Goal: Task Accomplishment & Management: Use online tool/utility

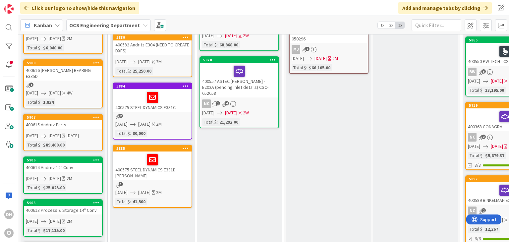
scroll to position [115, 0]
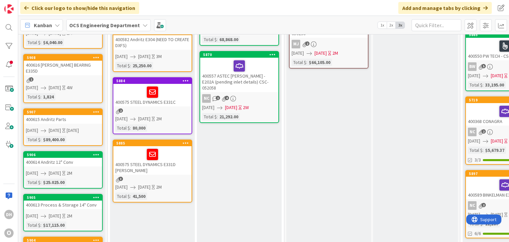
click at [184, 101] on div "400575 STEEL DYNAMICS E331C" at bounding box center [152, 95] width 78 height 23
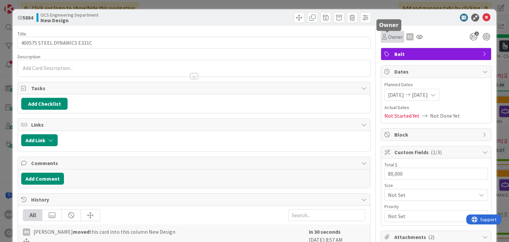
click at [388, 33] on span "Owner" at bounding box center [395, 37] width 15 height 8
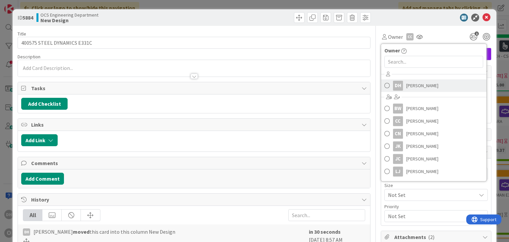
click at [406, 84] on span "[PERSON_NAME]" at bounding box center [422, 86] width 32 height 10
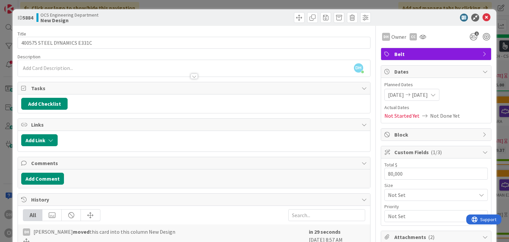
click at [483, 14] on icon at bounding box center [487, 18] width 8 height 8
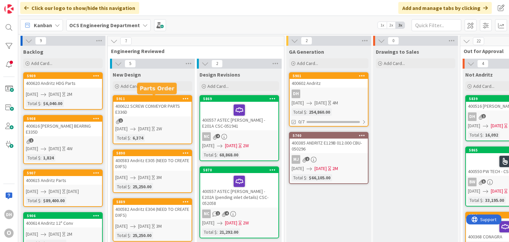
click at [152, 109] on div "400622 SCREW CONVEYOR PARTS E336D" at bounding box center [152, 109] width 78 height 15
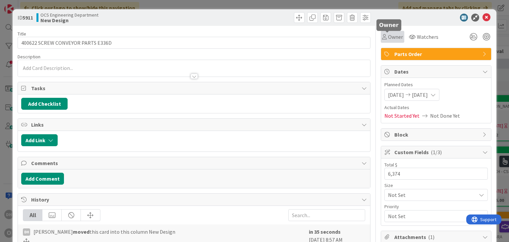
click at [393, 38] on span "Owner" at bounding box center [395, 37] width 15 height 8
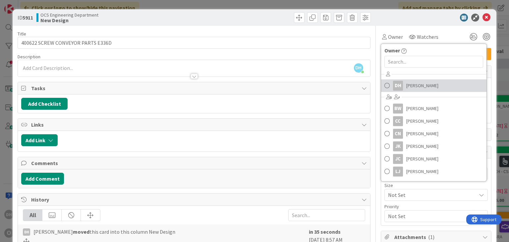
click at [394, 86] on div "DH" at bounding box center [398, 86] width 10 height 10
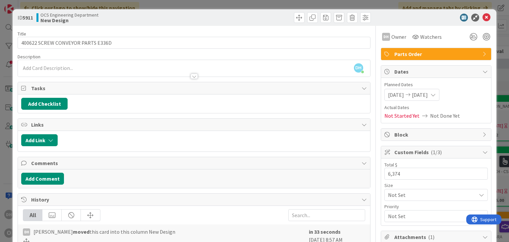
click at [486, 19] on div at bounding box center [432, 18] width 117 height 8
click at [483, 19] on icon at bounding box center [487, 18] width 8 height 8
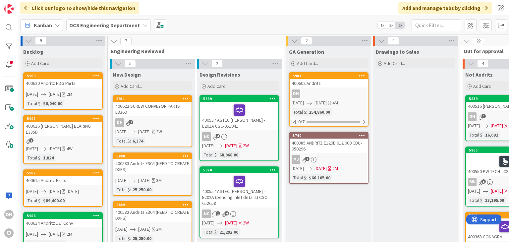
click at [70, 123] on div "400616 [PERSON_NAME] BEARING E335D" at bounding box center [63, 129] width 78 height 15
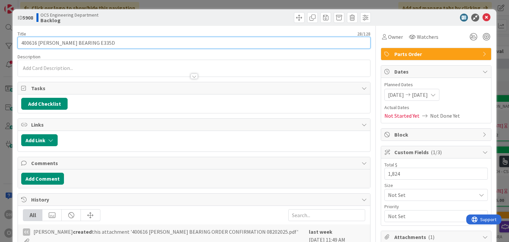
click at [117, 45] on input "400616 [PERSON_NAME] BEARING E335D" at bounding box center [194, 43] width 353 height 12
click at [238, 44] on input "400616 [PERSON_NAME] BEARING E335D SCR" at bounding box center [194, 43] width 353 height 12
type input "400616 [PERSON_NAME] BEARING E335D SCR-"
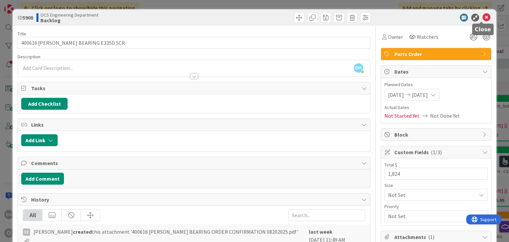
click at [483, 16] on icon at bounding box center [487, 18] width 8 height 8
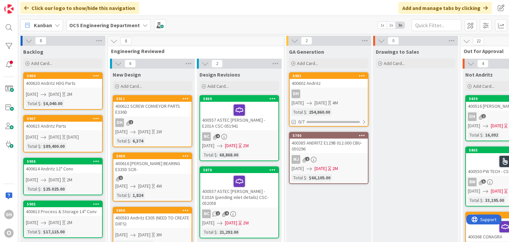
scroll to position [133, 0]
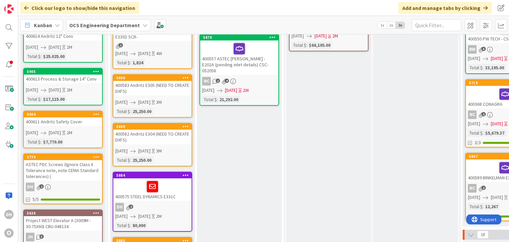
click at [51, 120] on div "400611 Andritz Safety Cover" at bounding box center [63, 121] width 78 height 9
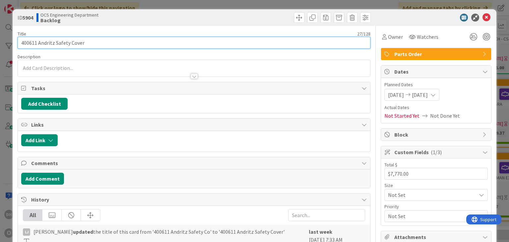
click at [131, 39] on input "400611 Andritz Safety Cover" at bounding box center [194, 43] width 353 height 12
drag, startPoint x: 133, startPoint y: 43, endPoint x: 101, endPoint y: 42, distance: 31.2
click at [101, 42] on input "400611 Andritz Safety Cover (Needs drawings)" at bounding box center [194, 43] width 353 height 12
type input "400611 Andritz Safety Cover (Needs DXFs)"
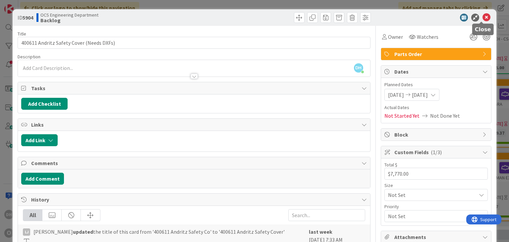
click at [483, 16] on icon at bounding box center [487, 18] width 8 height 8
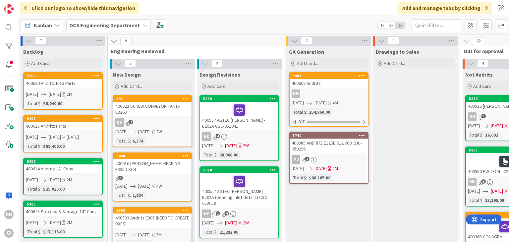
click at [65, 124] on div "400615 Andritz Parts" at bounding box center [63, 126] width 78 height 9
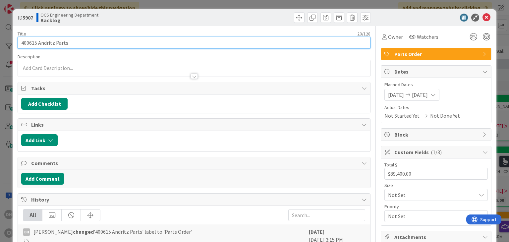
click at [97, 43] on input "400615 Andritz Parts" at bounding box center [194, 43] width 353 height 12
type input "400615 Andritz Parts (Needs DXFs)"
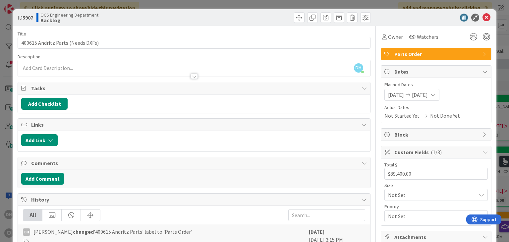
click at [488, 15] on div "ID 5907 OCS Engineering Department Backlog" at bounding box center [255, 17] width 484 height 17
click at [484, 16] on icon at bounding box center [487, 18] width 8 height 8
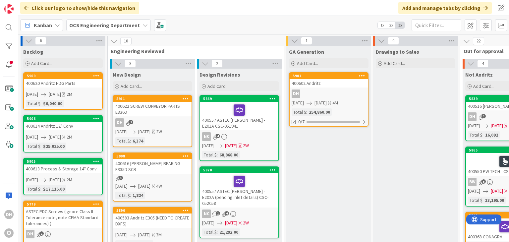
click at [67, 83] on div "400620 Andritz HDG Parts" at bounding box center [63, 83] width 78 height 9
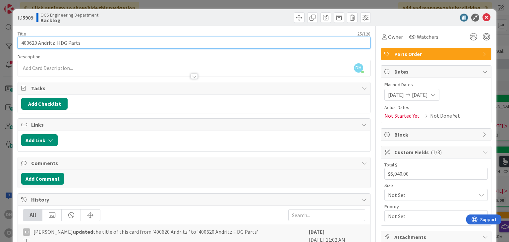
drag, startPoint x: 37, startPoint y: 41, endPoint x: 4, endPoint y: 44, distance: 32.9
click at [8, 42] on div "ID 5909 OCS Engineering Department Backlog Title 25 / 128 400620 Andritz HDG Pa…" at bounding box center [254, 121] width 509 height 242
